Goal: Task Accomplishment & Management: Manage account settings

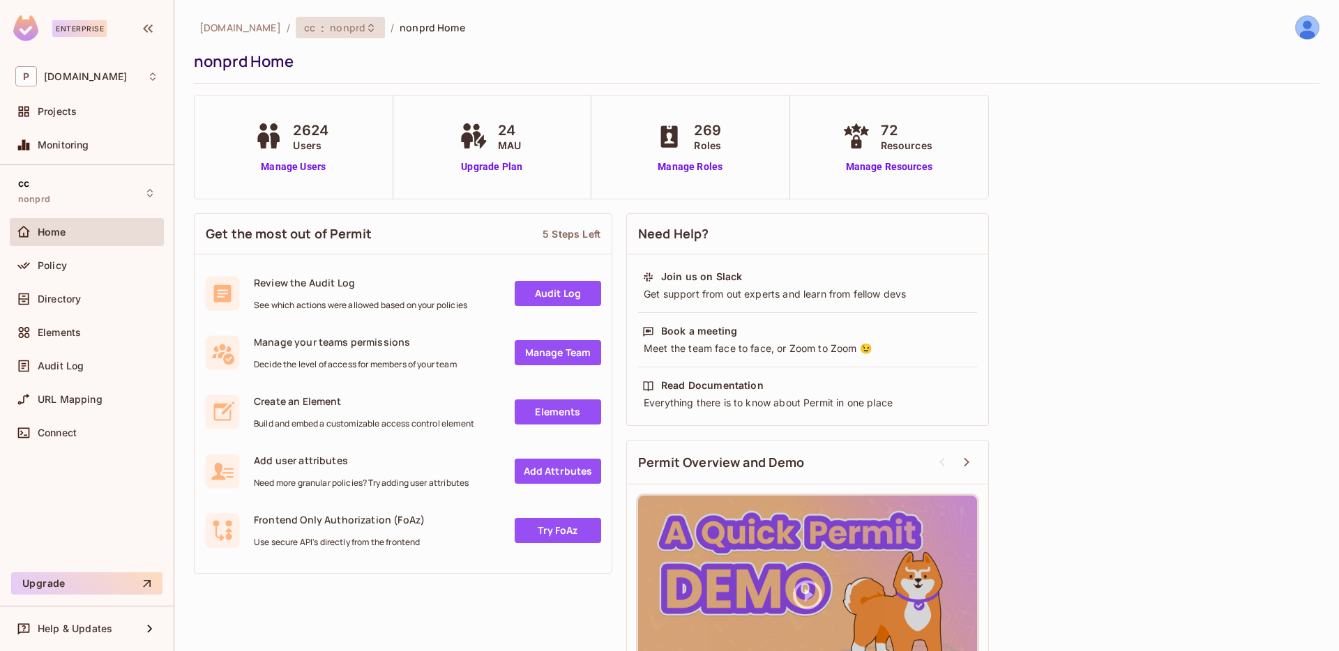
click at [296, 35] on div "cc : nonprd" at bounding box center [340, 28] width 89 height 22
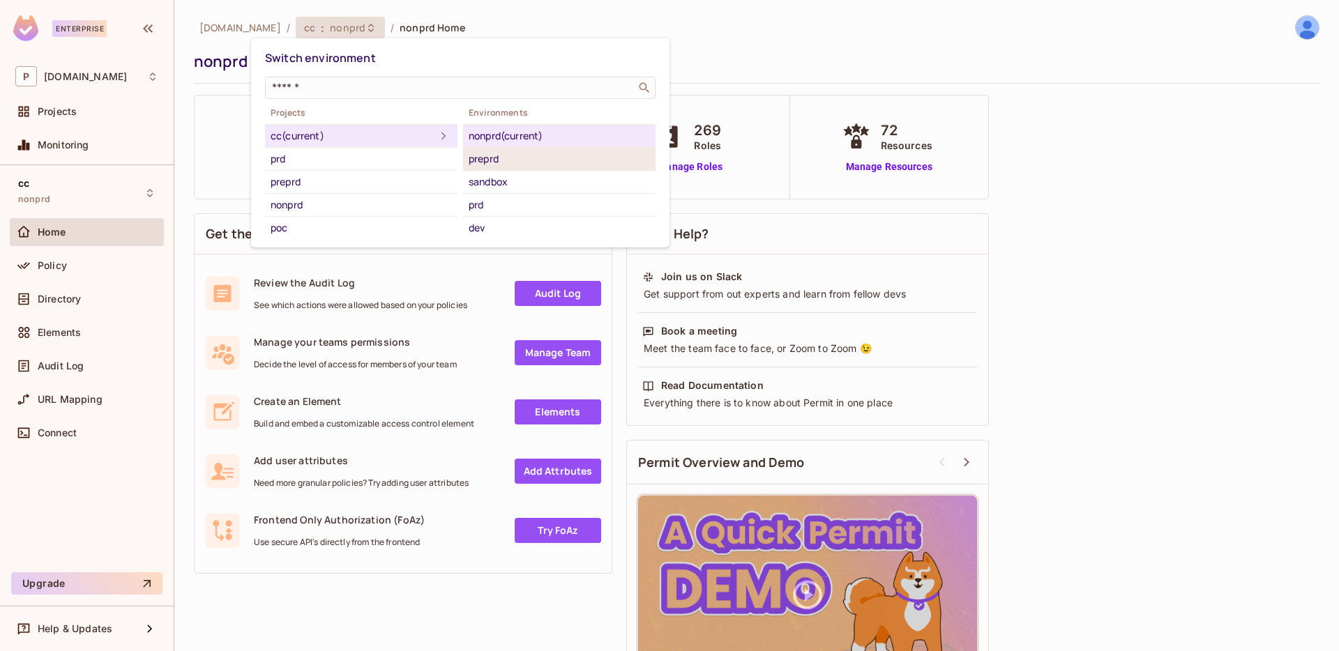
click at [519, 153] on div "preprd" at bounding box center [559, 159] width 181 height 17
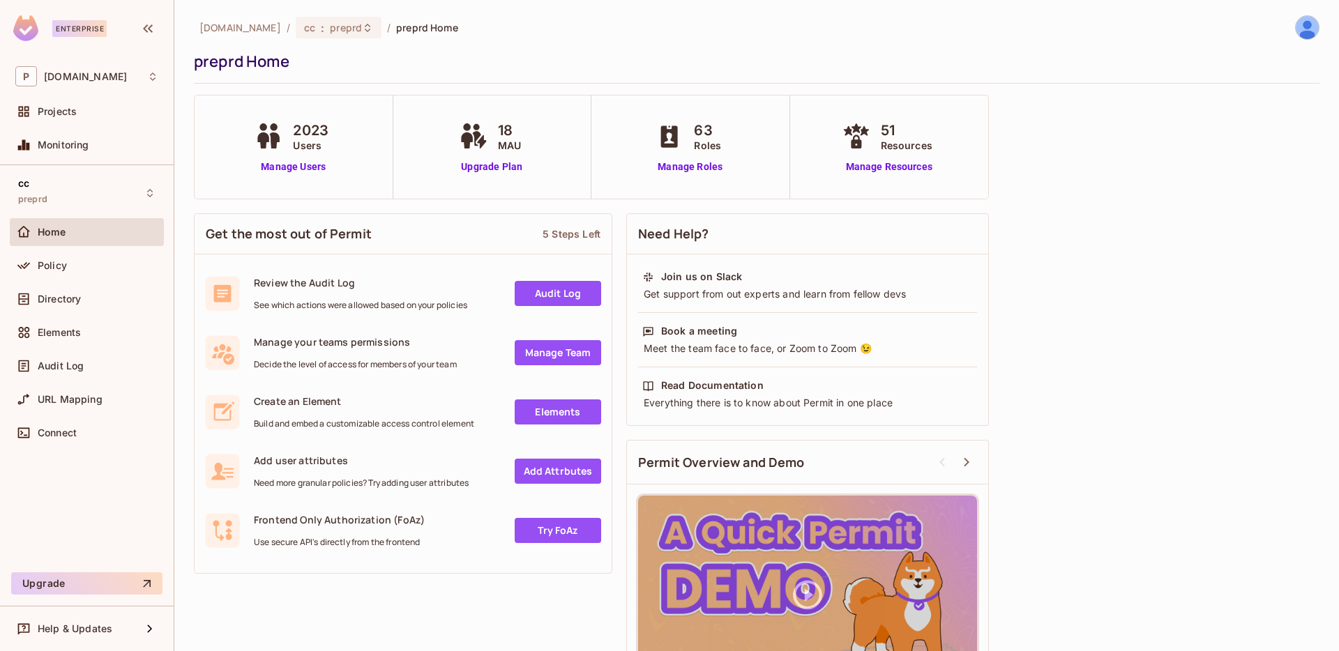
click at [98, 292] on div "Directory" at bounding box center [86, 299] width 143 height 17
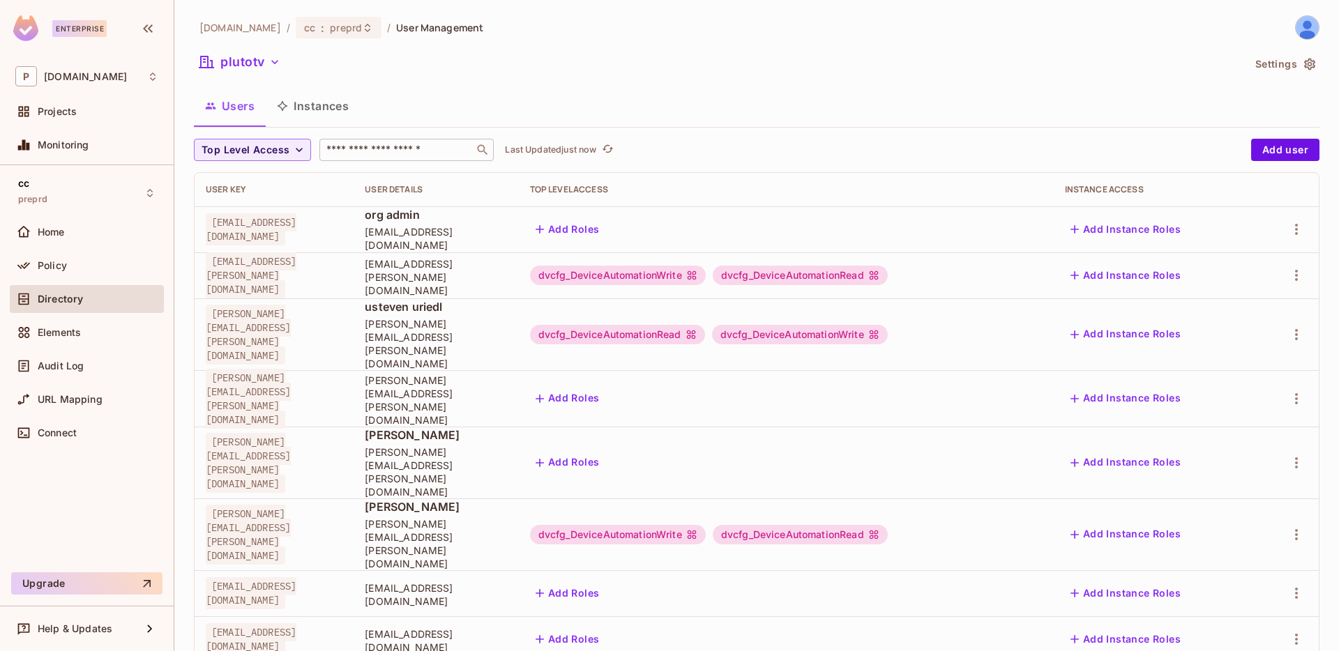
click at [414, 144] on input "text" at bounding box center [397, 150] width 146 height 14
type input "*"
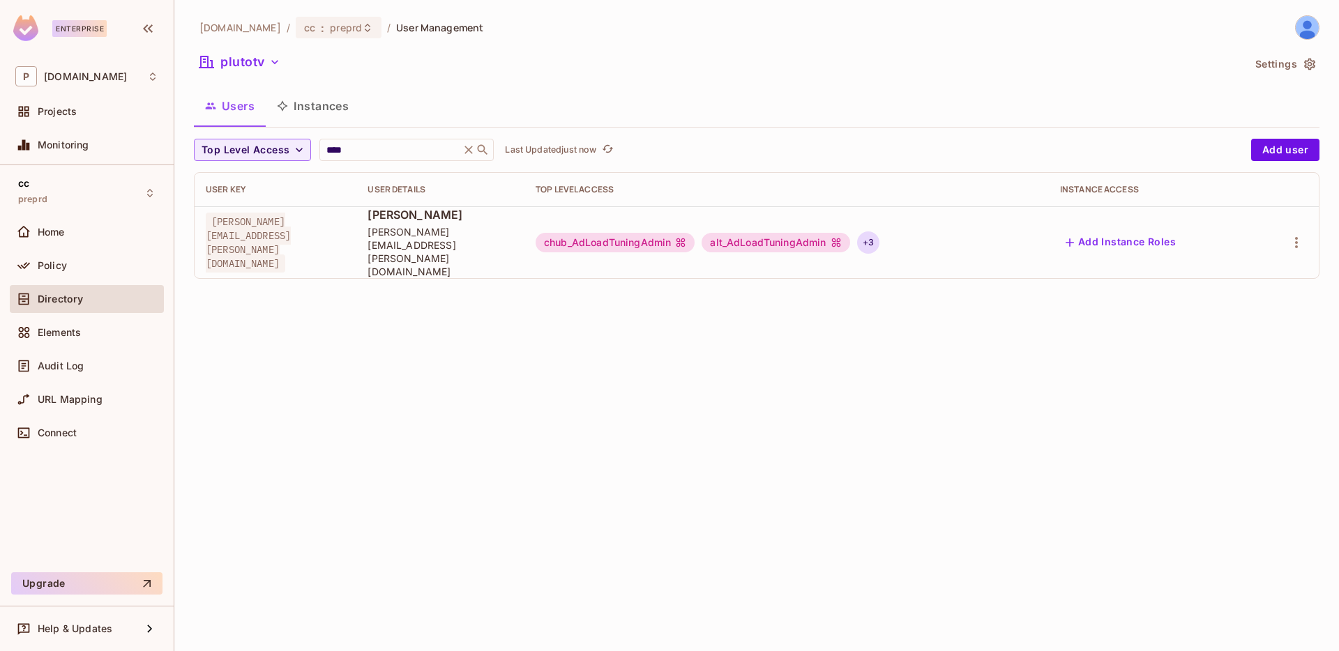
click at [879, 232] on div "+ 3" at bounding box center [868, 243] width 22 height 22
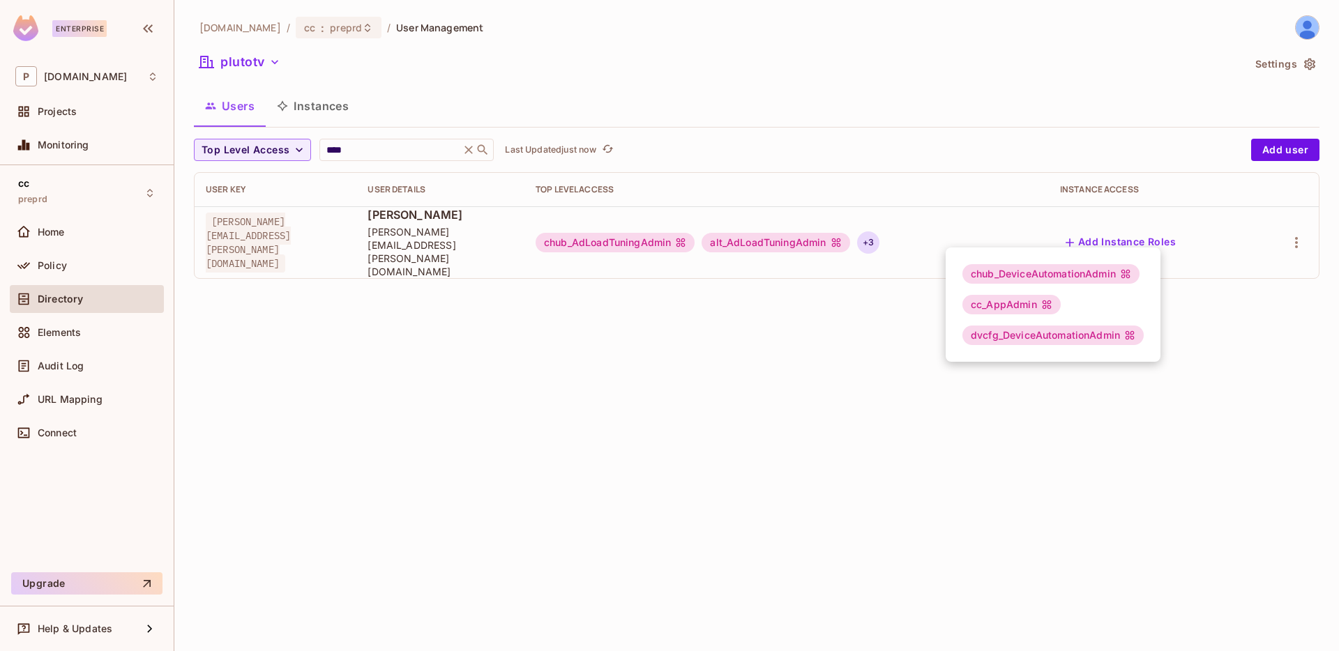
click at [987, 274] on div "chub_DeviceAutomationAdmin" at bounding box center [1050, 274] width 177 height 20
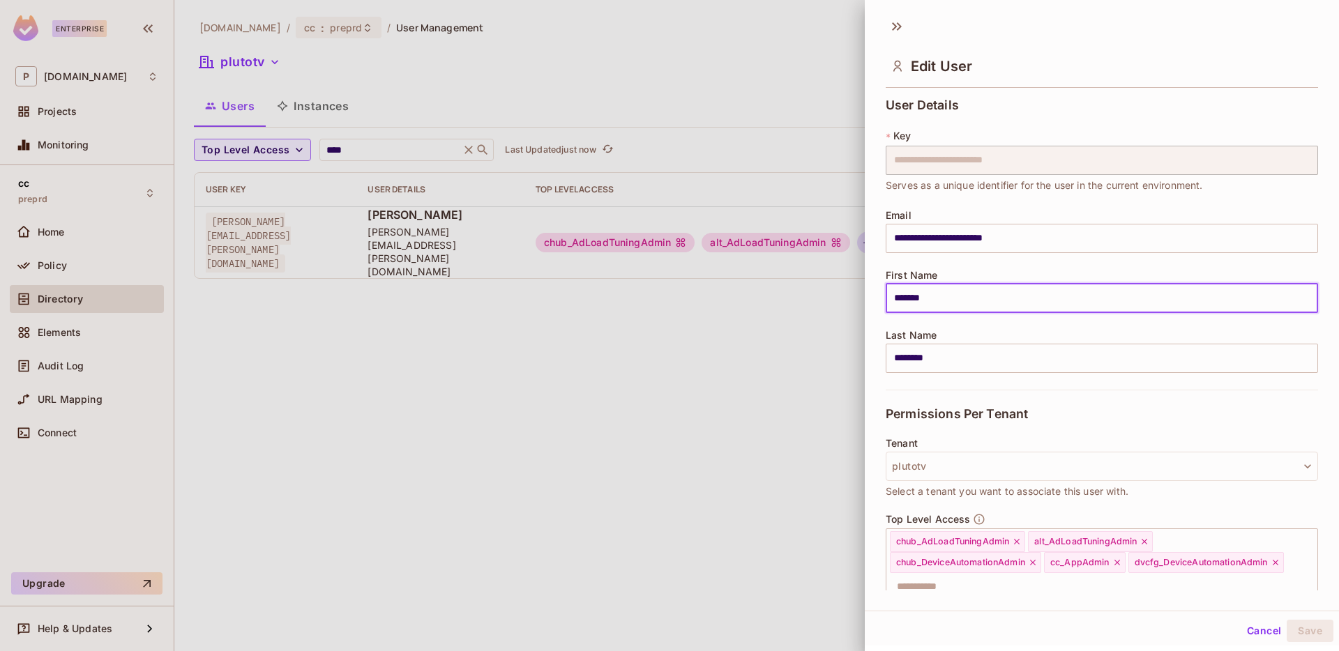
click at [992, 305] on input "*******" at bounding box center [1102, 298] width 432 height 29
click at [675, 323] on div at bounding box center [669, 325] width 1339 height 651
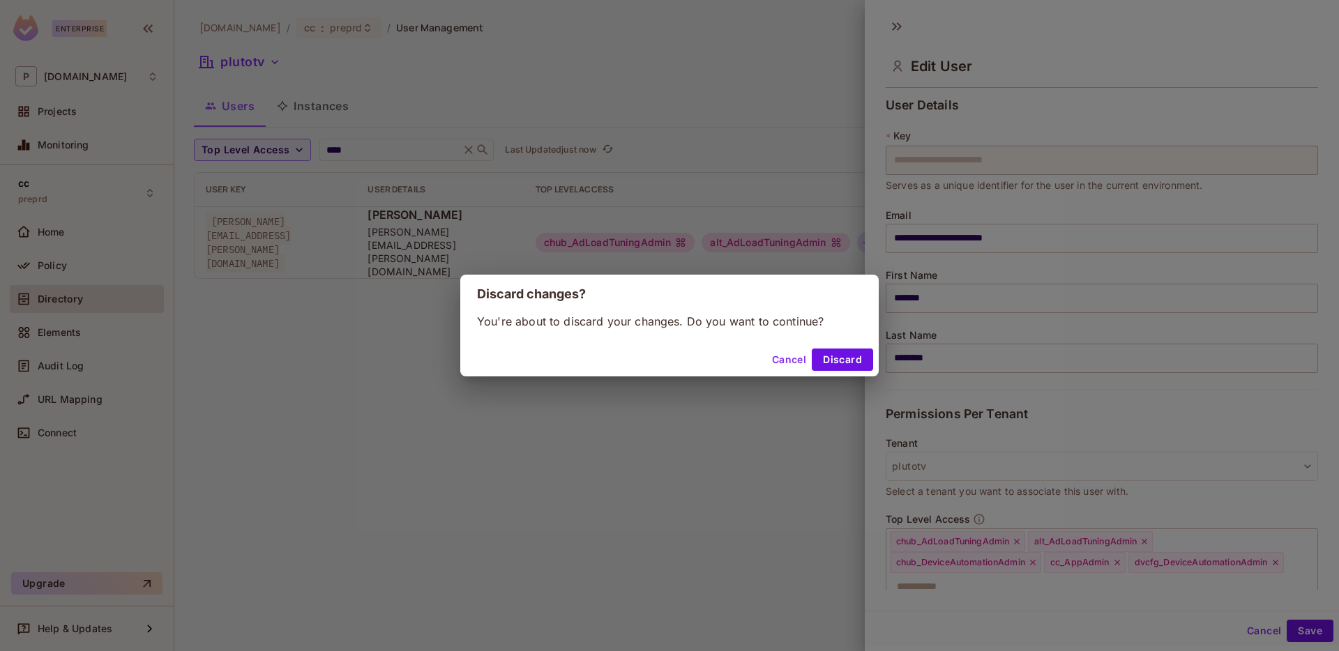
click at [732, 232] on div "Discard changes? You're about to discard your changes. Do you want to continue?…" at bounding box center [669, 325] width 1339 height 651
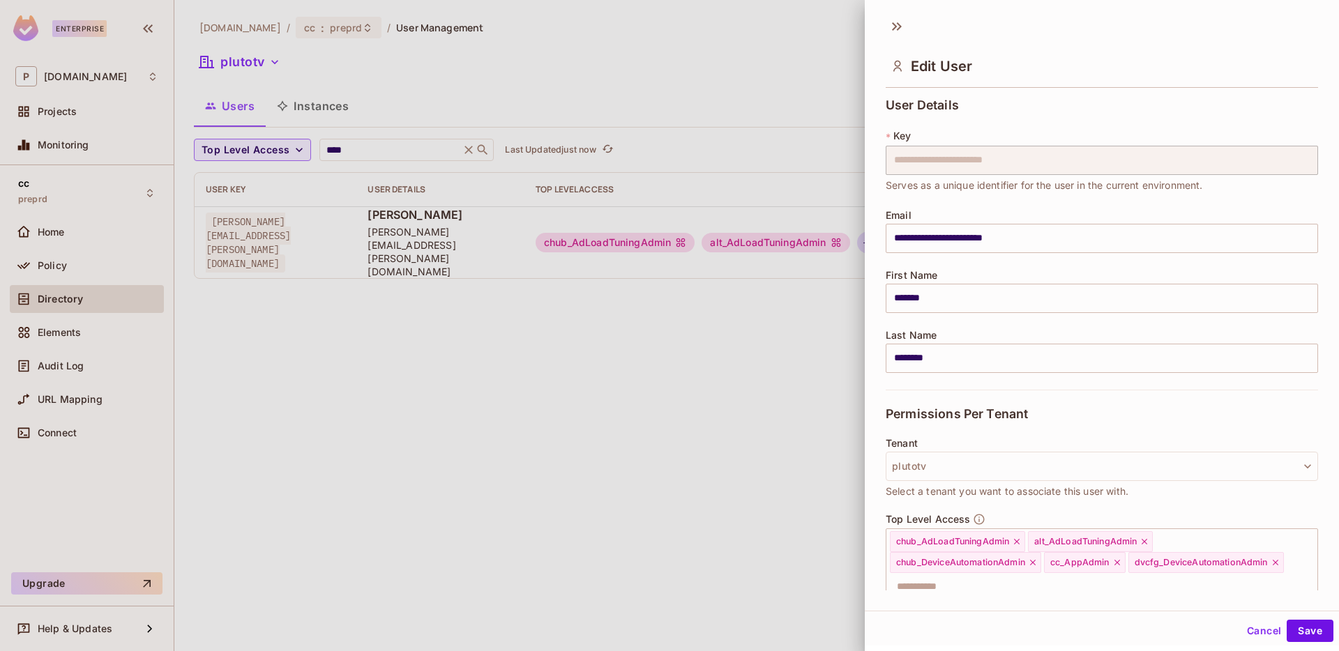
click at [732, 232] on div at bounding box center [669, 325] width 1339 height 651
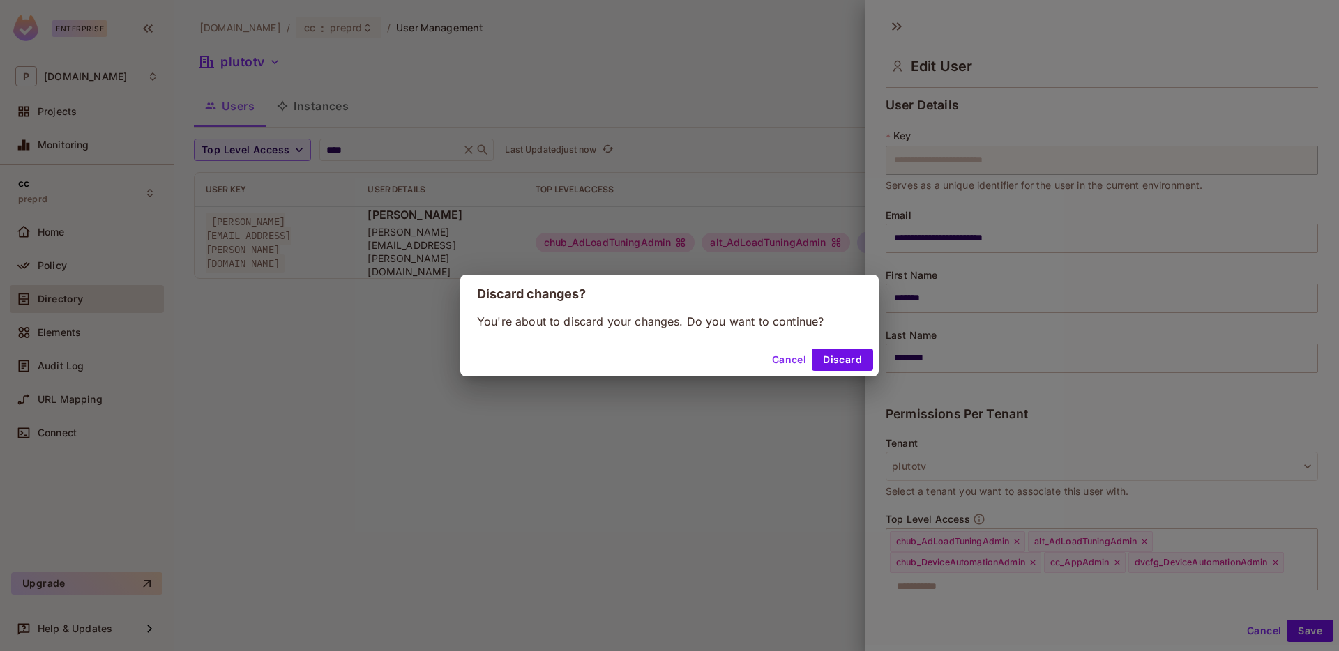
click at [732, 232] on div "Discard changes? You're about to discard your changes. Do you want to continue?…" at bounding box center [669, 325] width 1339 height 651
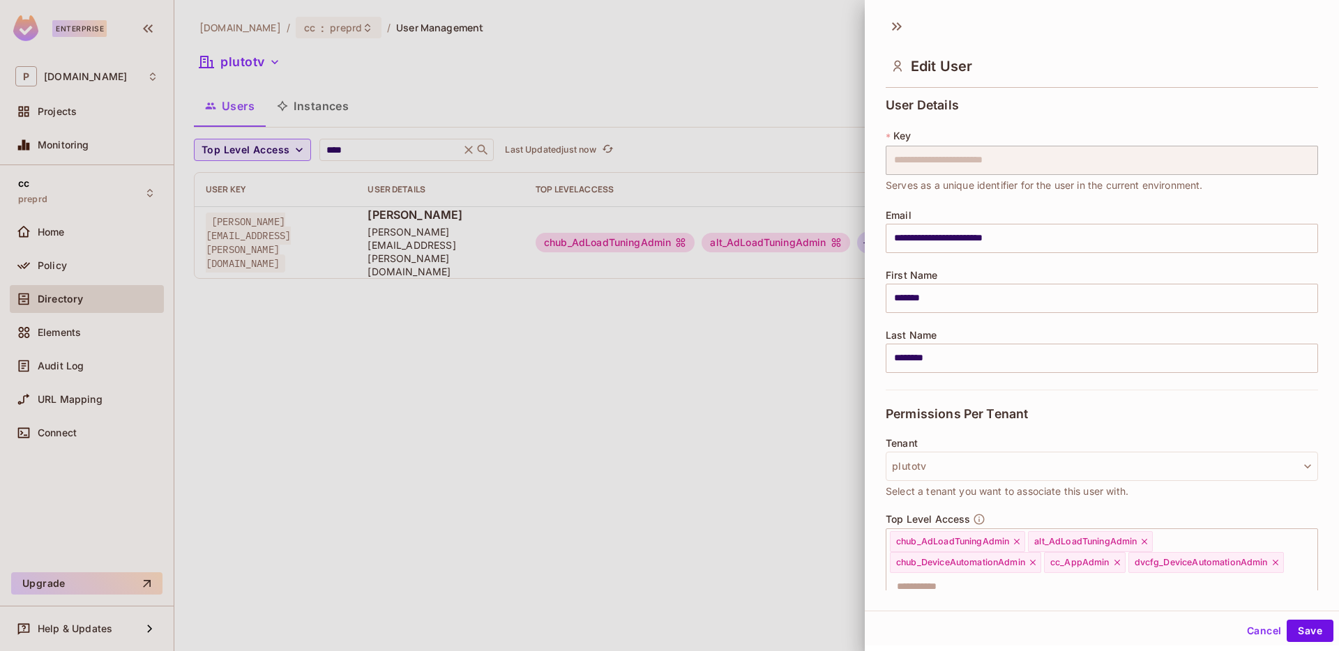
scroll to position [106, 0]
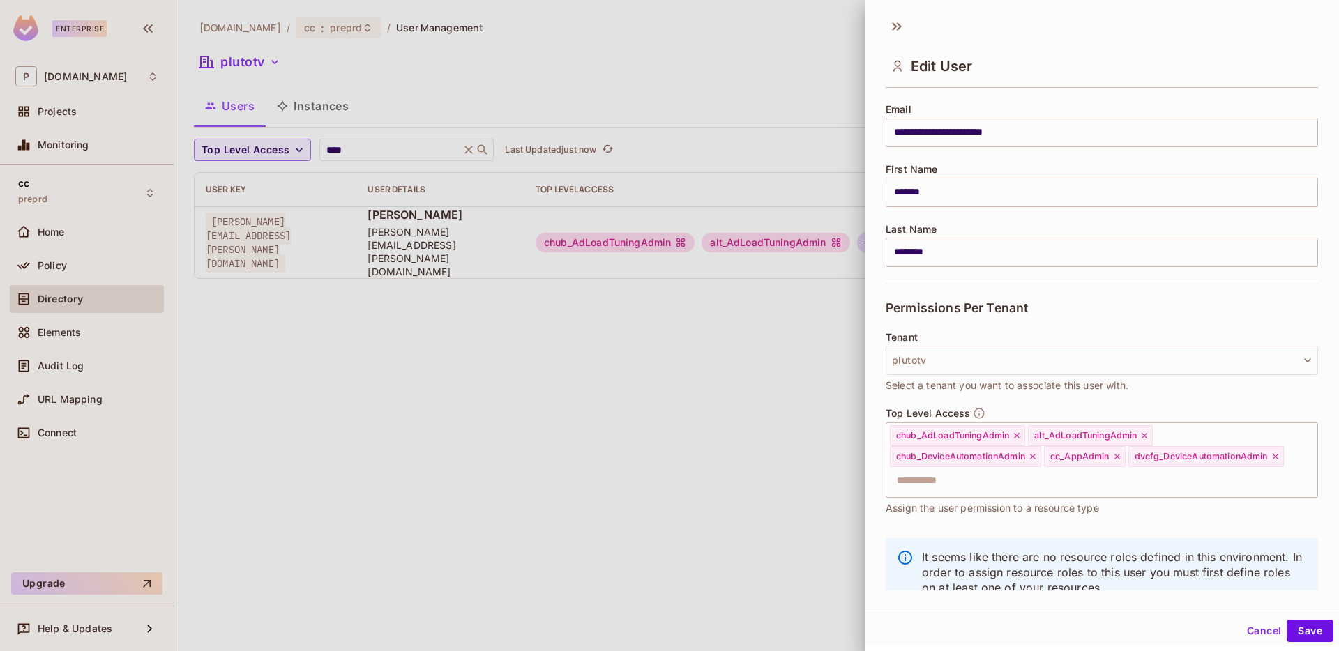
click at [778, 454] on div at bounding box center [669, 325] width 1339 height 651
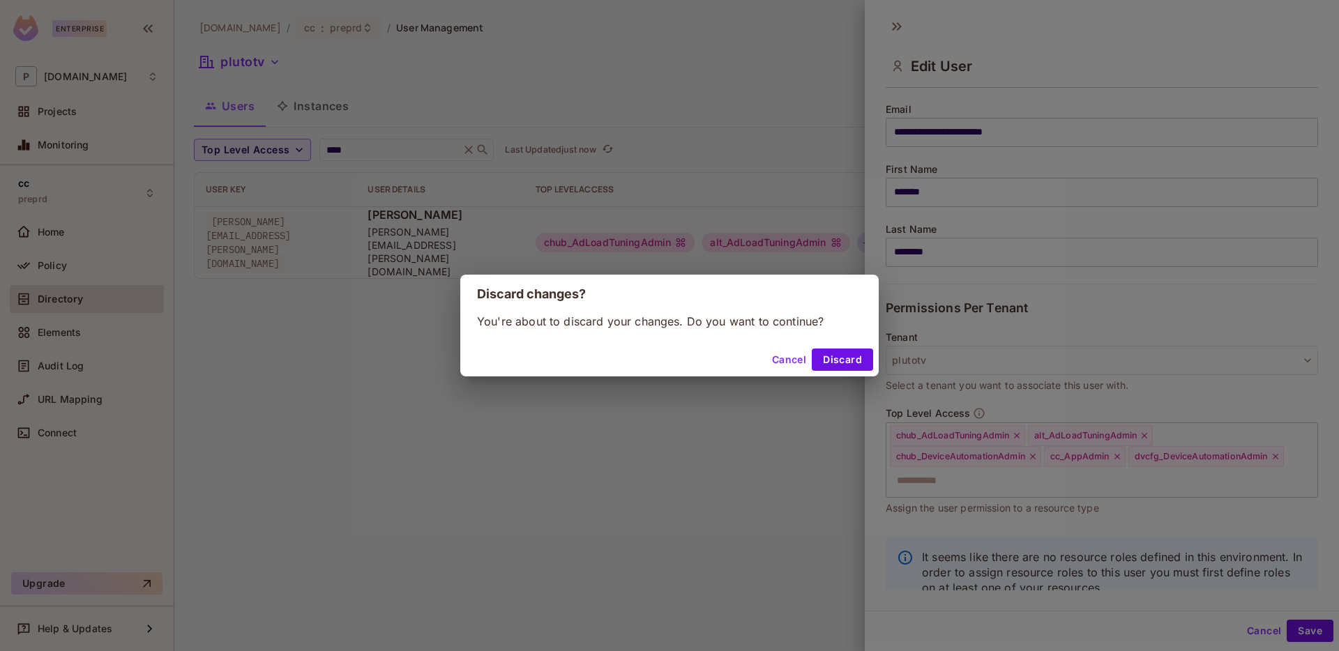
click at [779, 448] on div "Discard changes? You're about to discard your changes. Do you want to continue?…" at bounding box center [669, 325] width 1339 height 651
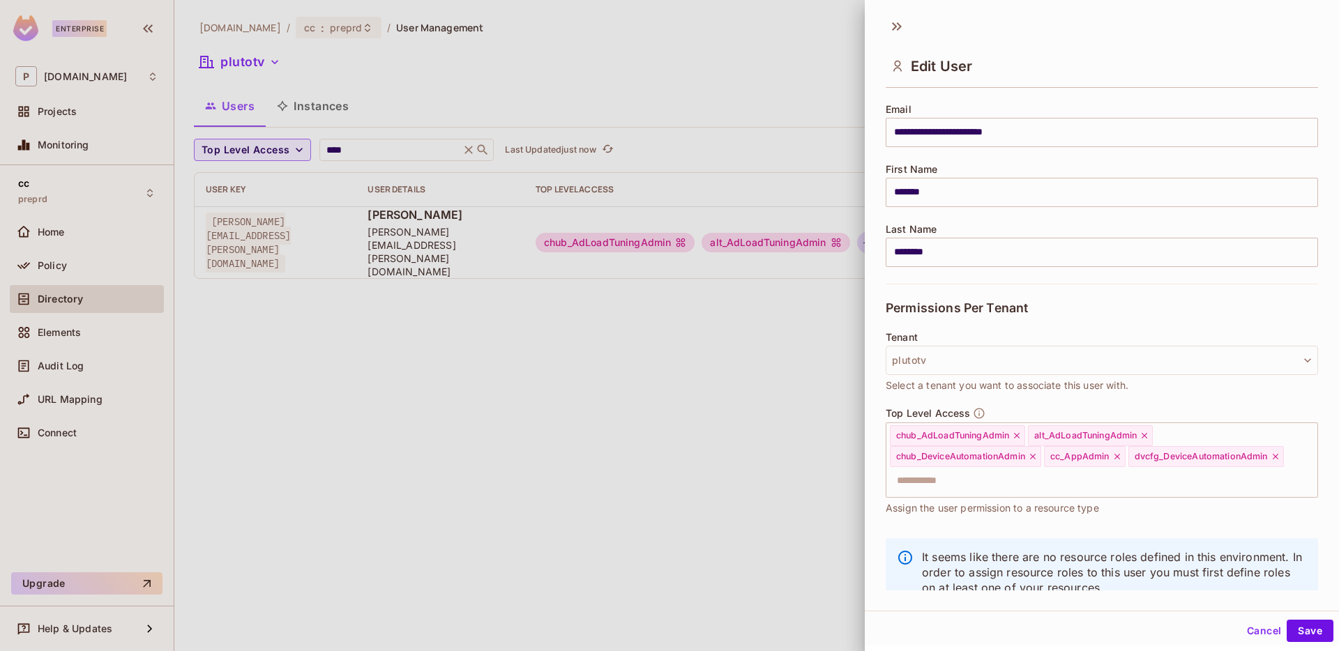
click at [393, 169] on div at bounding box center [669, 325] width 1339 height 651
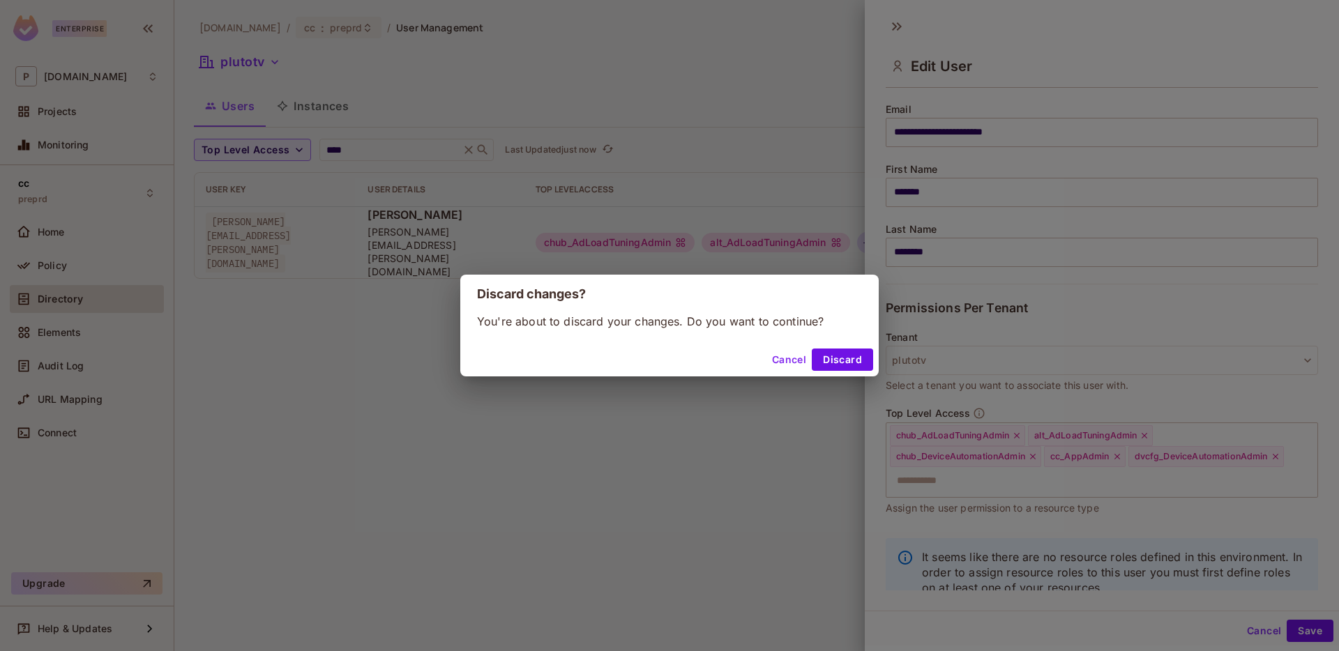
click at [375, 153] on div "Discard changes? You're about to discard your changes. Do you want to continue?…" at bounding box center [669, 325] width 1339 height 651
click at [836, 358] on button "Discard" at bounding box center [842, 360] width 61 height 22
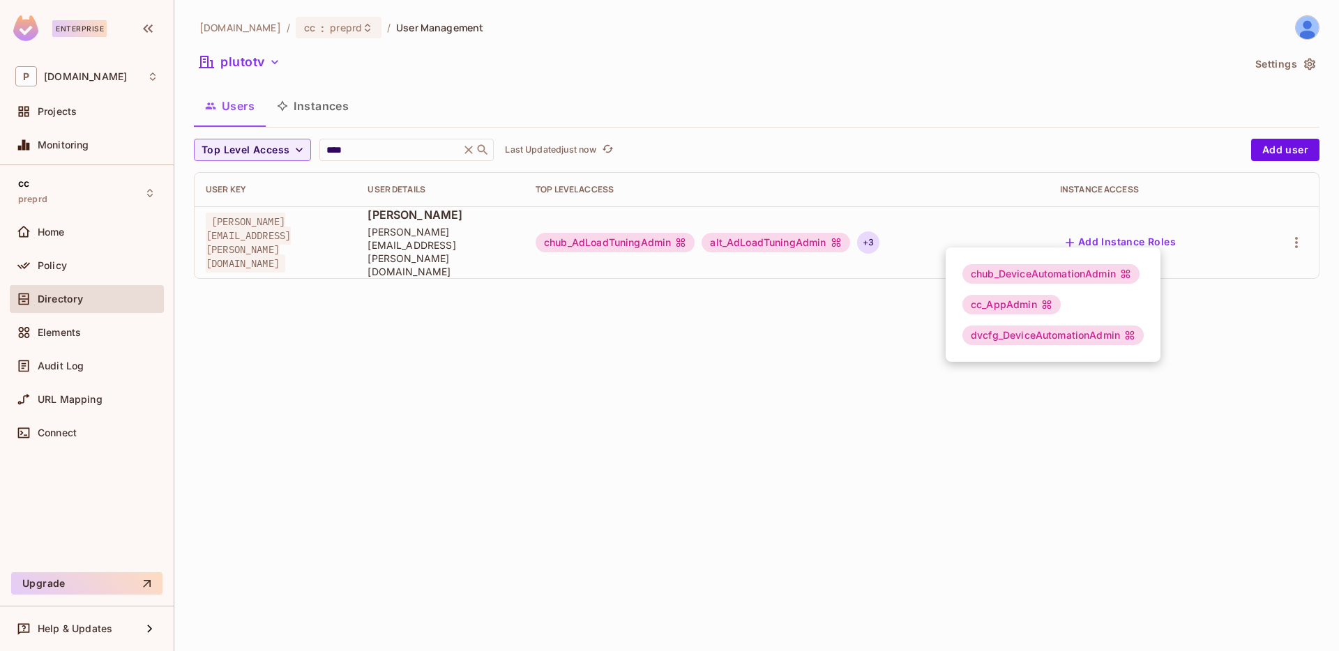
click at [349, 155] on div at bounding box center [669, 325] width 1339 height 651
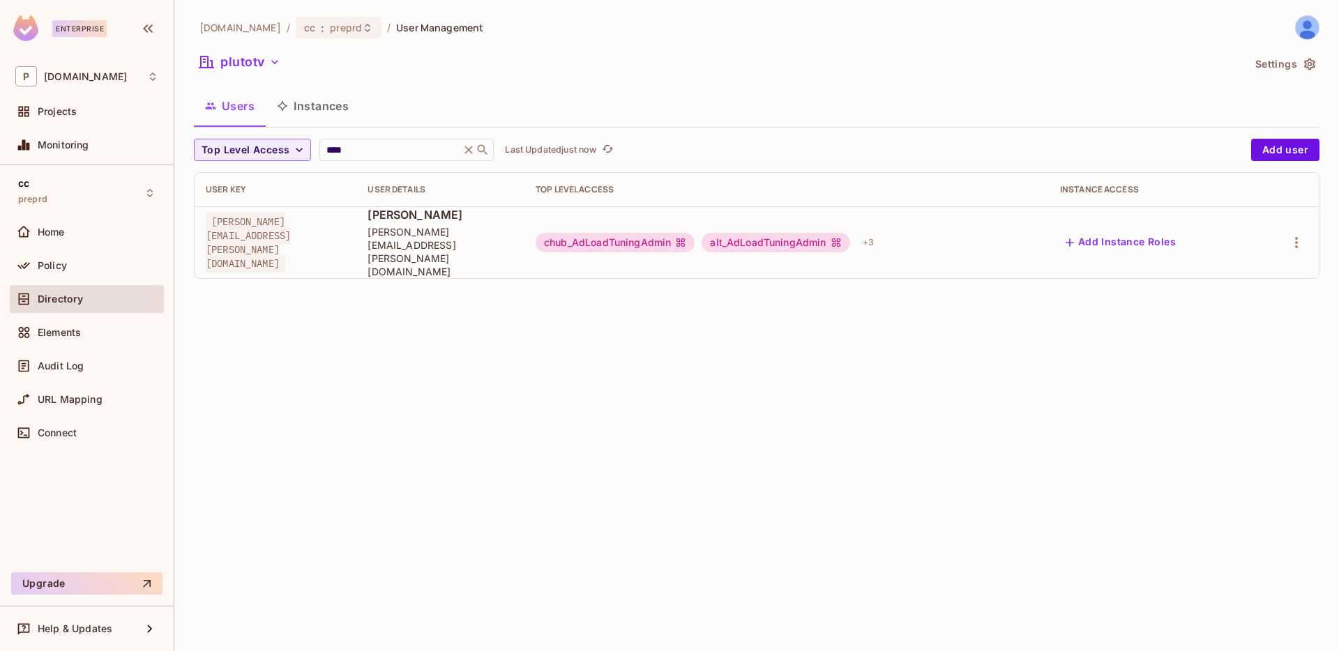
click at [349, 155] on input "****" at bounding box center [390, 150] width 133 height 14
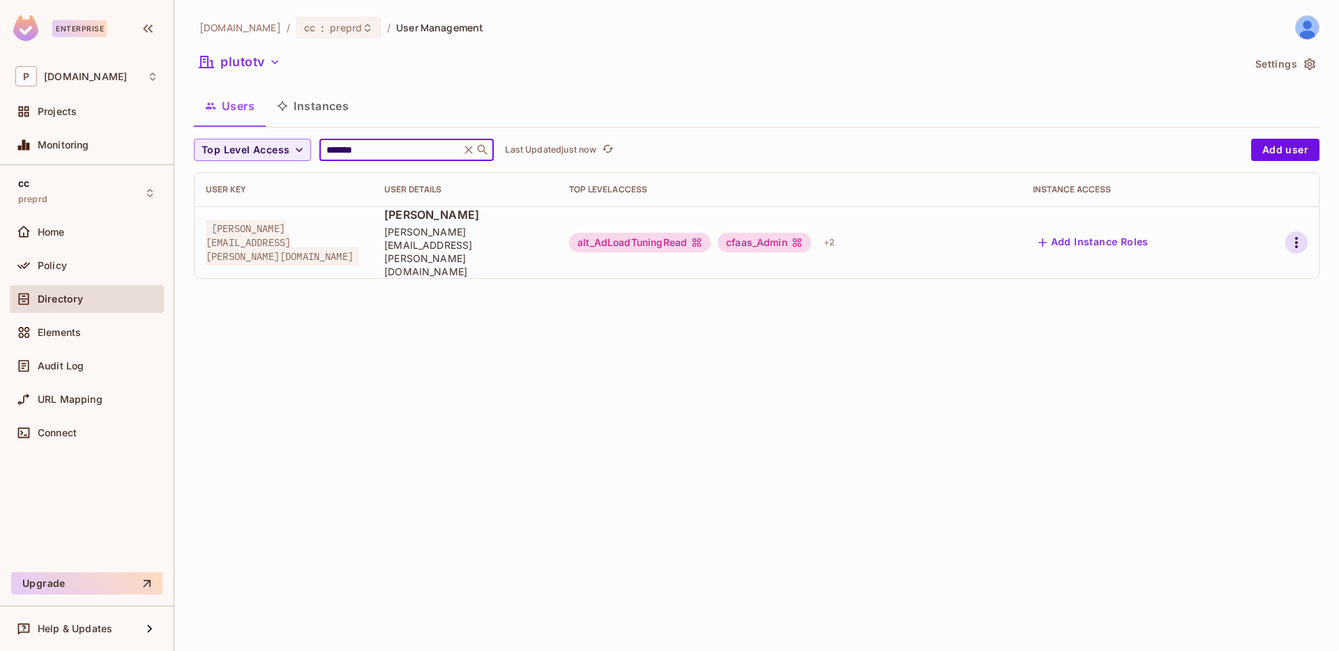
type input "*******"
click at [1301, 234] on icon "button" at bounding box center [1296, 242] width 17 height 17
click at [1239, 294] on div "Edit Attributes" at bounding box center [1248, 292] width 69 height 14
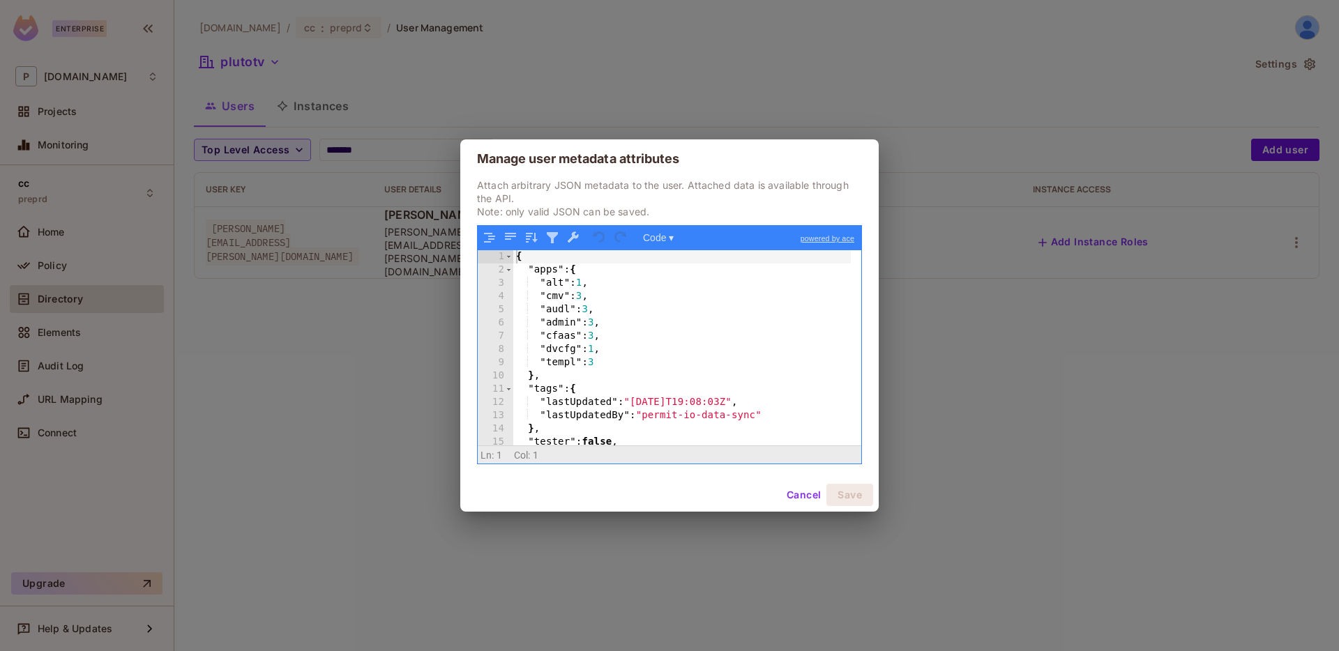
scroll to position [30, 0]
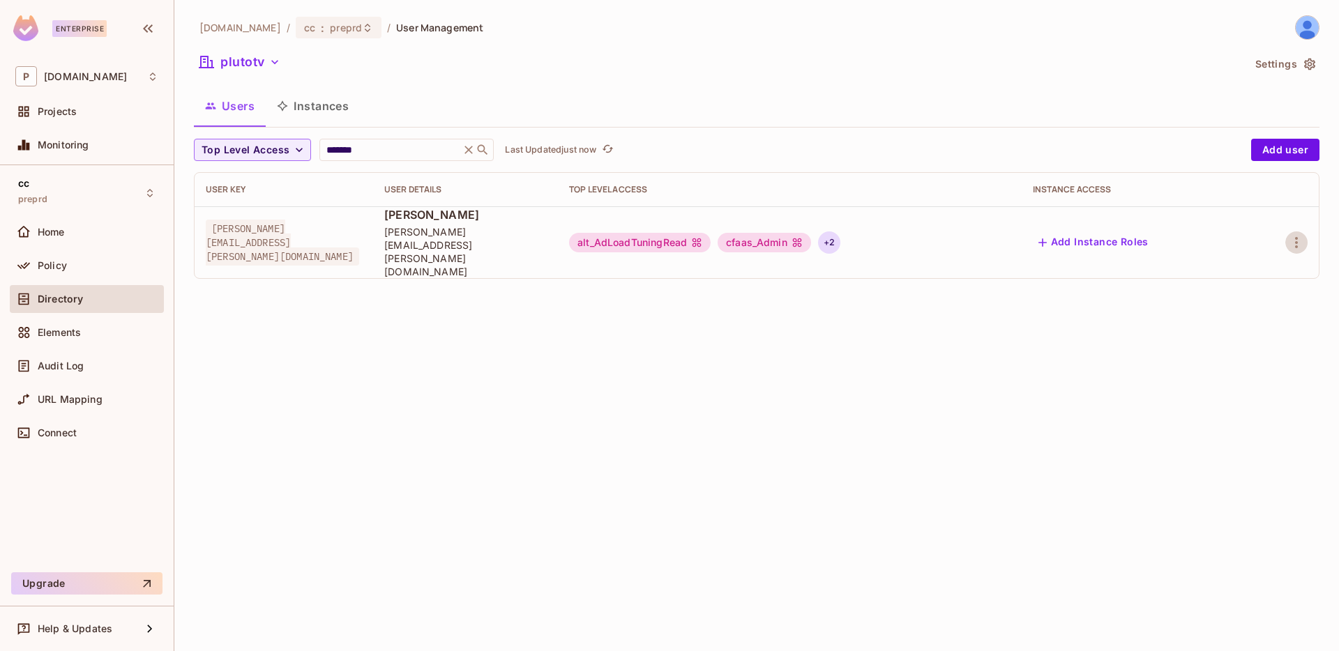
click at [840, 232] on div "+ 2" at bounding box center [829, 243] width 22 height 22
